Goal: Information Seeking & Learning: Check status

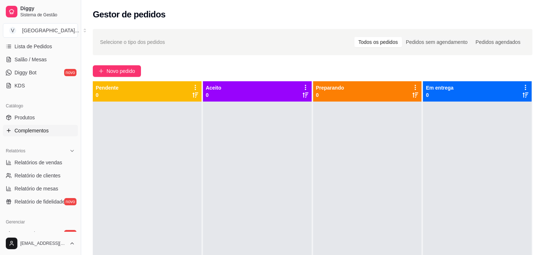
scroll to position [121, 0]
click at [60, 158] on span "Relatórios de vendas" at bounding box center [38, 161] width 48 height 7
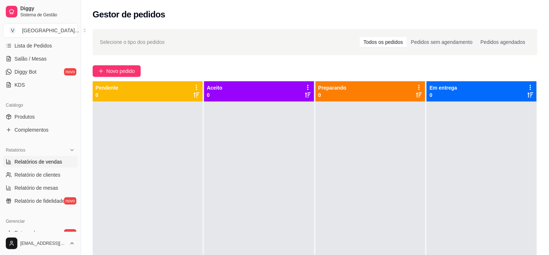
select select "ALL"
select select "0"
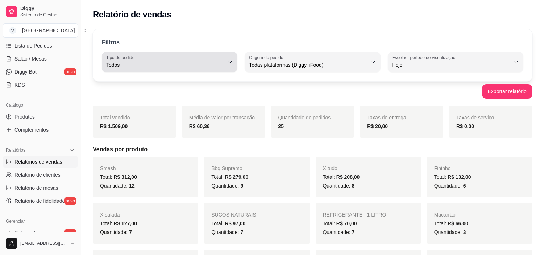
click at [232, 63] on icon "button" at bounding box center [230, 62] width 6 height 6
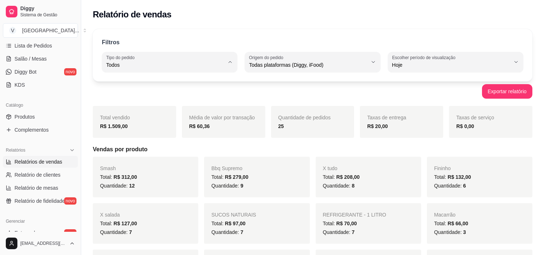
click at [171, 100] on li "Entrega" at bounding box center [169, 93] width 125 height 11
type input "DELIVERY"
select select "DELIVERY"
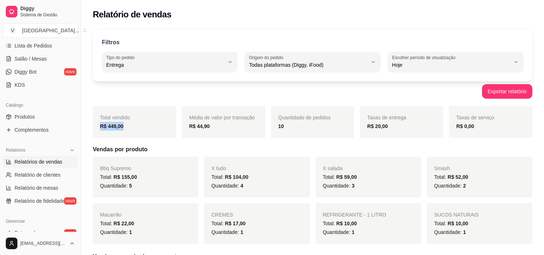
drag, startPoint x: 156, startPoint y: 129, endPoint x: 99, endPoint y: 129, distance: 57.2
click at [99, 129] on div "Total vendido R$ 449,00" at bounding box center [134, 122] width 83 height 32
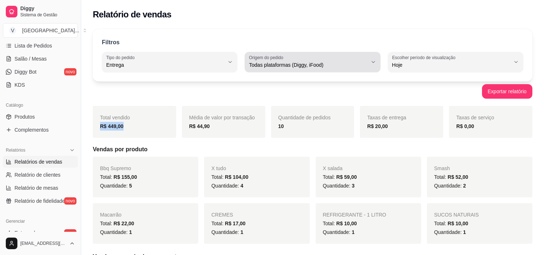
click at [289, 53] on button "Origem do pedido Todas plataformas (Diggy, iFood)" at bounding box center [311, 62] width 135 height 20
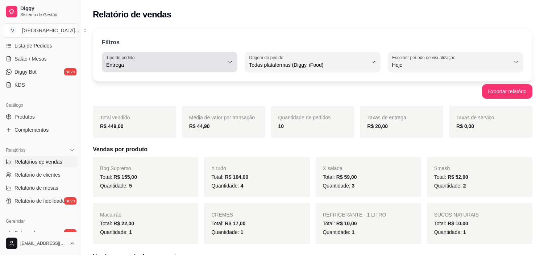
click at [216, 53] on button "Tipo do pedido Entrega" at bounding box center [169, 62] width 135 height 20
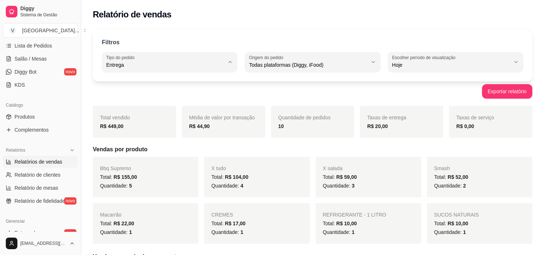
click at [131, 85] on span "Todos" at bounding box center [166, 82] width 112 height 7
type input "ALL"
select select "ALL"
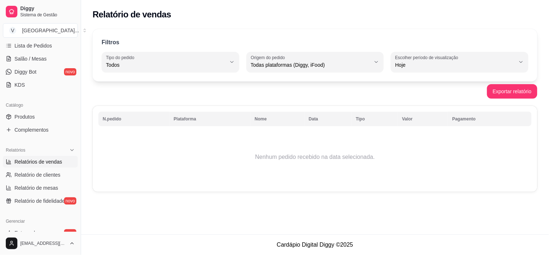
click at [461, 48] on div "Filtros ALL Tipo do pedido Todos Entrega Retirada Mesa Consumo local Tipo do pe…" at bounding box center [315, 55] width 445 height 52
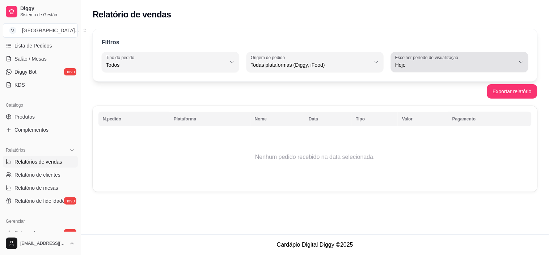
click at [463, 55] on div "Hoje" at bounding box center [455, 62] width 120 height 14
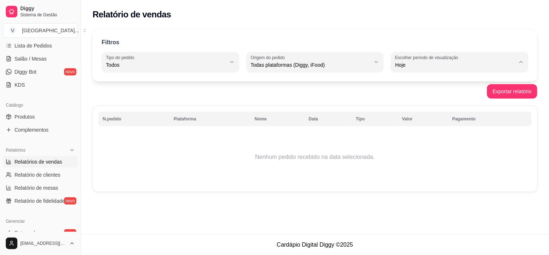
click at [419, 89] on li "Ontem" at bounding box center [460, 93] width 126 height 11
type input "1"
select select "1"
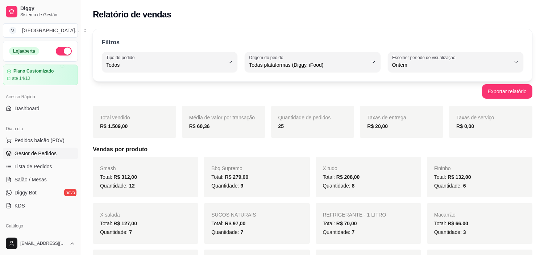
click at [37, 152] on span "Gestor de Pedidos" at bounding box center [35, 153] width 42 height 7
